Goal: Information Seeking & Learning: Learn about a topic

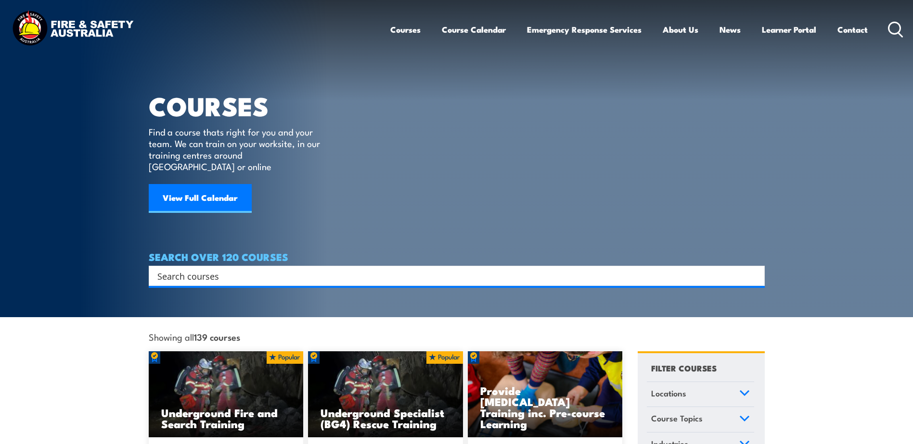
click at [170, 269] on input "Search input" at bounding box center [450, 276] width 586 height 14
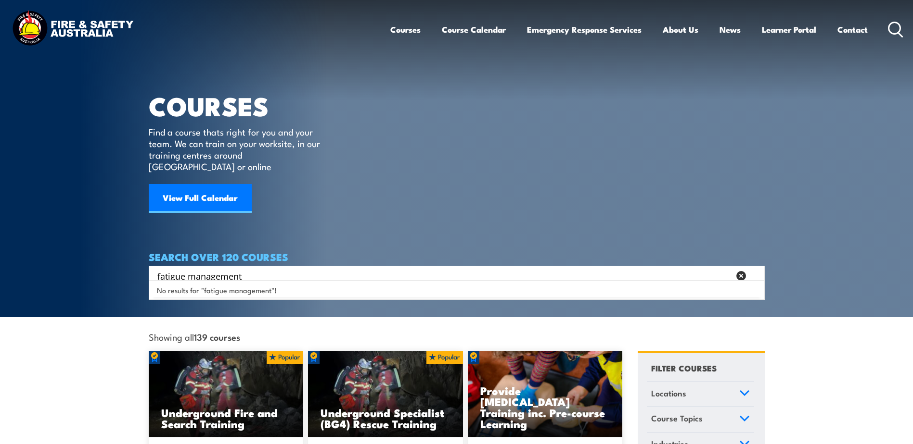
type input "fatigue management"
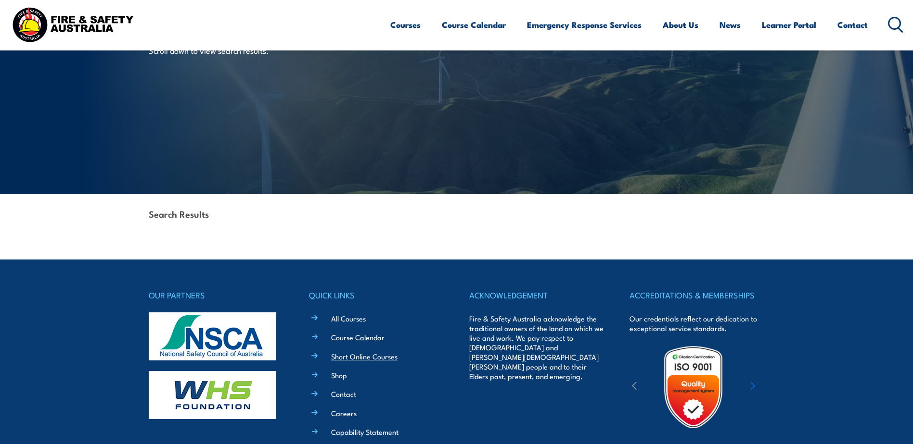
scroll to position [59, 0]
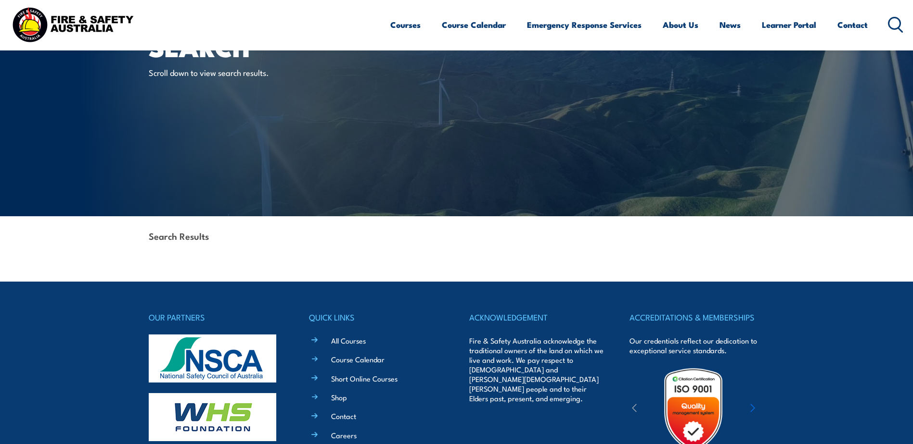
click at [234, 236] on div "Search Results" at bounding box center [457, 236] width 616 height 41
click at [348, 380] on link "Short Online Courses" at bounding box center [364, 379] width 66 height 10
